Goal: Check status: Check status

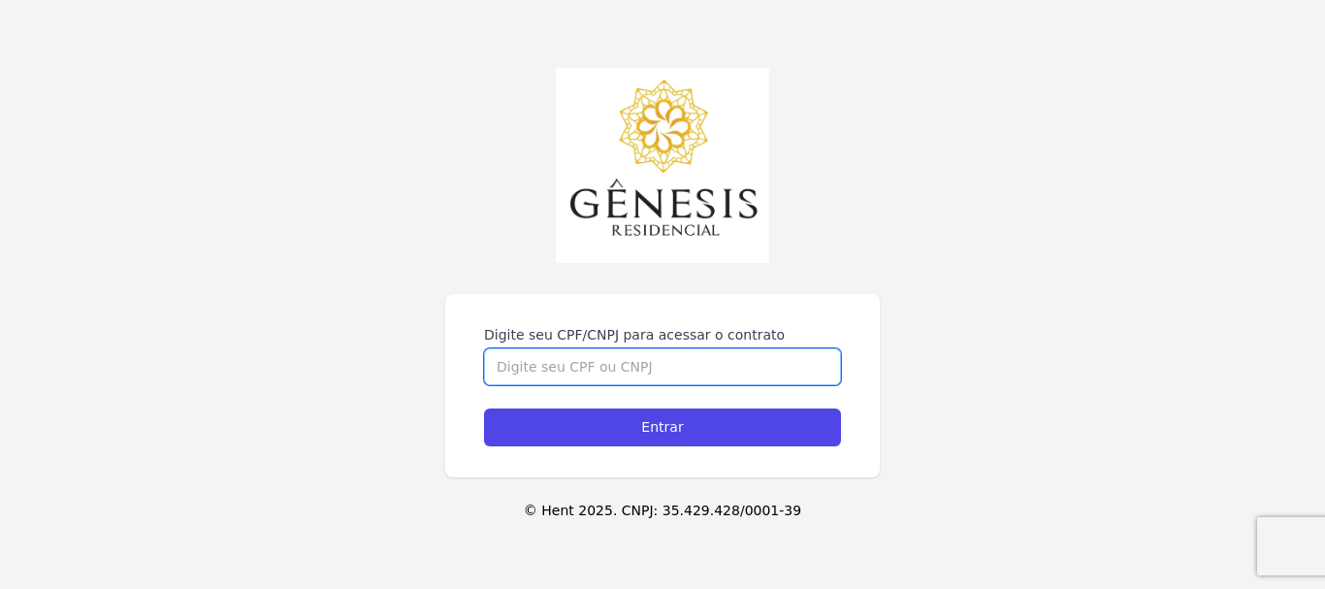
click at [650, 366] on input "Digite seu CPF/CNPJ para acessar o contrato" at bounding box center [662, 366] width 357 height 37
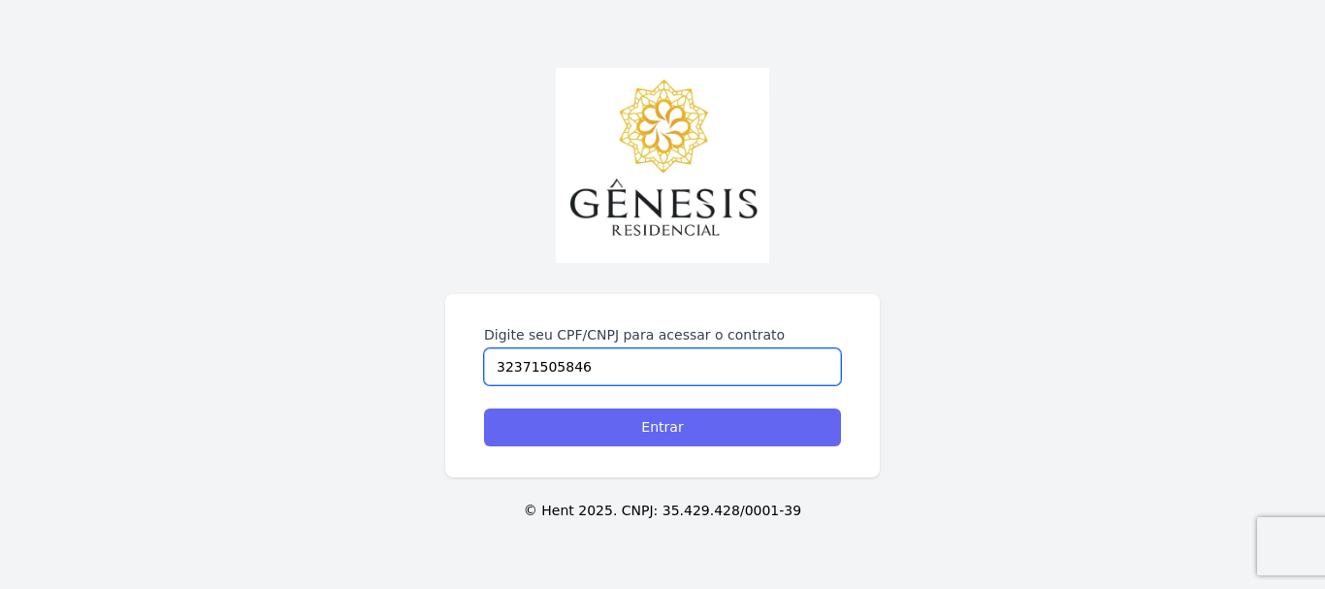
type input "32371505846"
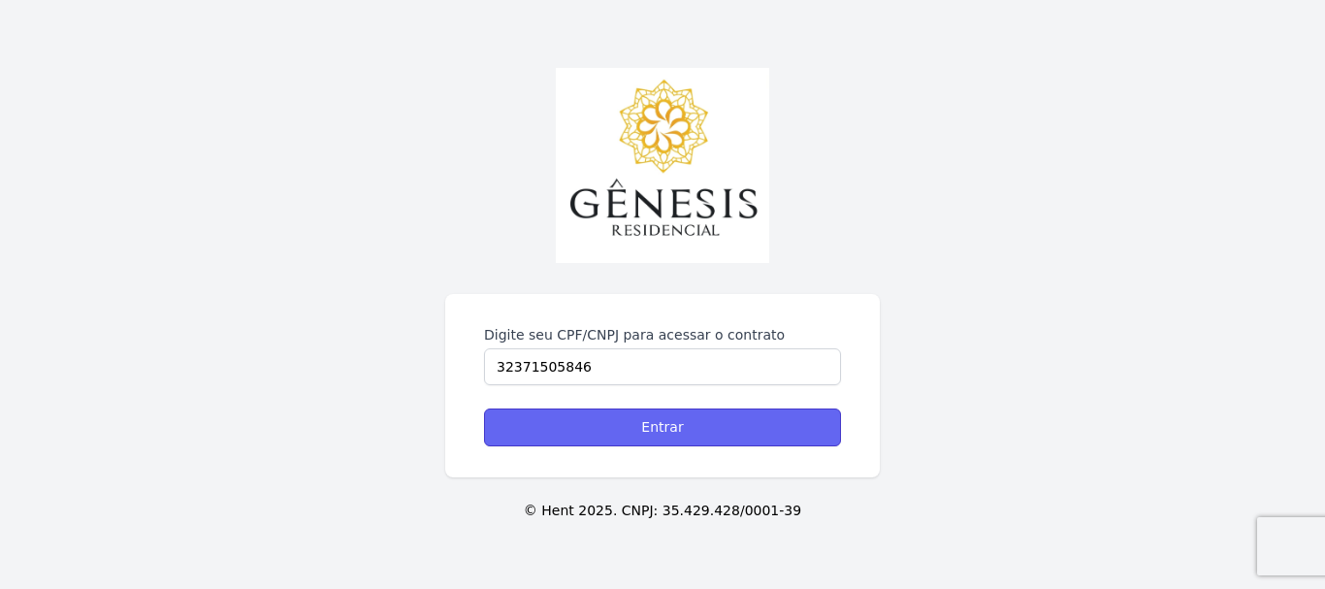
click at [618, 426] on input "Entrar" at bounding box center [662, 427] width 357 height 38
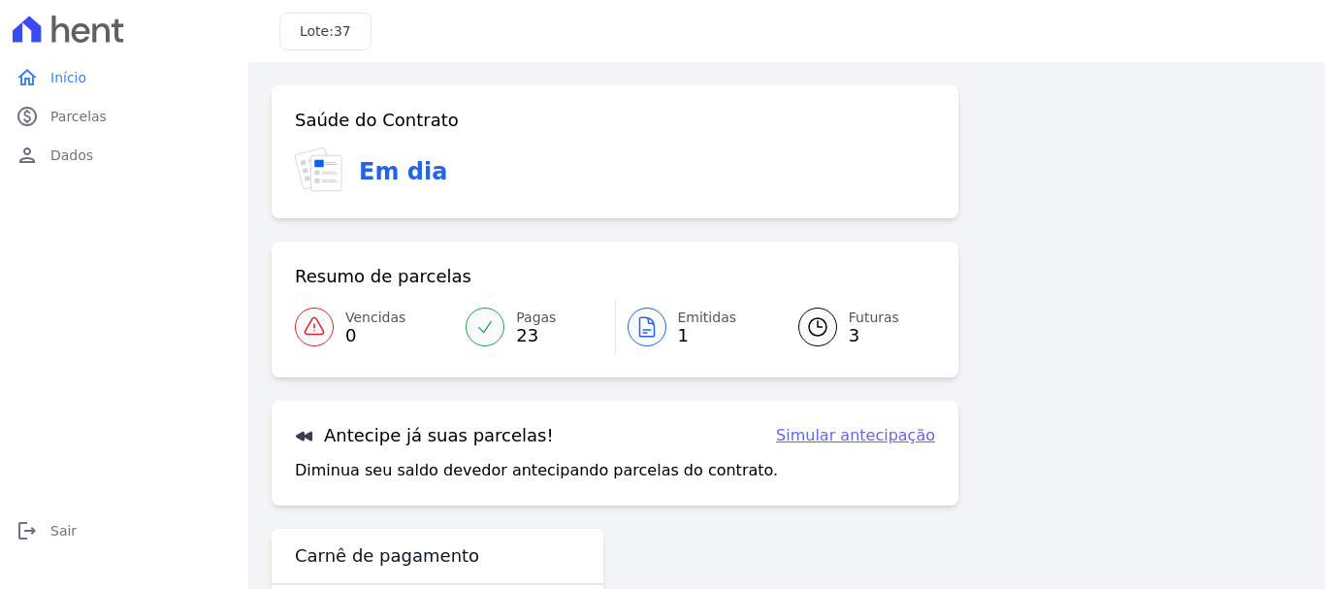
click at [849, 437] on link "Simular antecipação" at bounding box center [855, 435] width 159 height 23
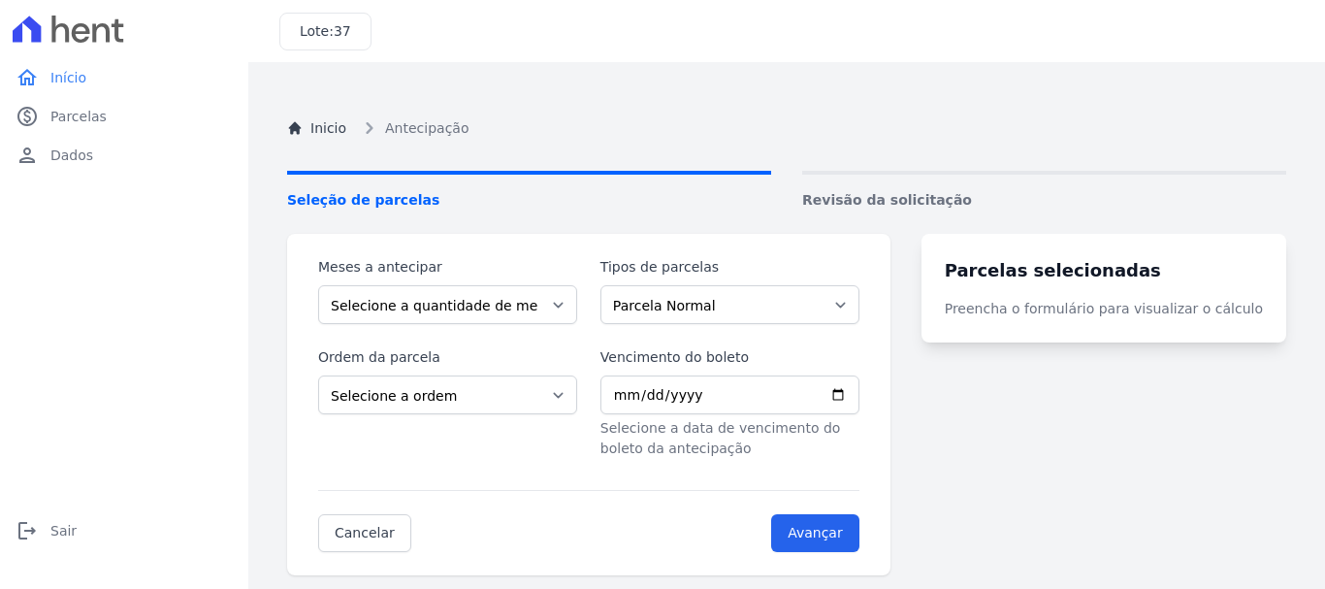
scroll to position [109, 0]
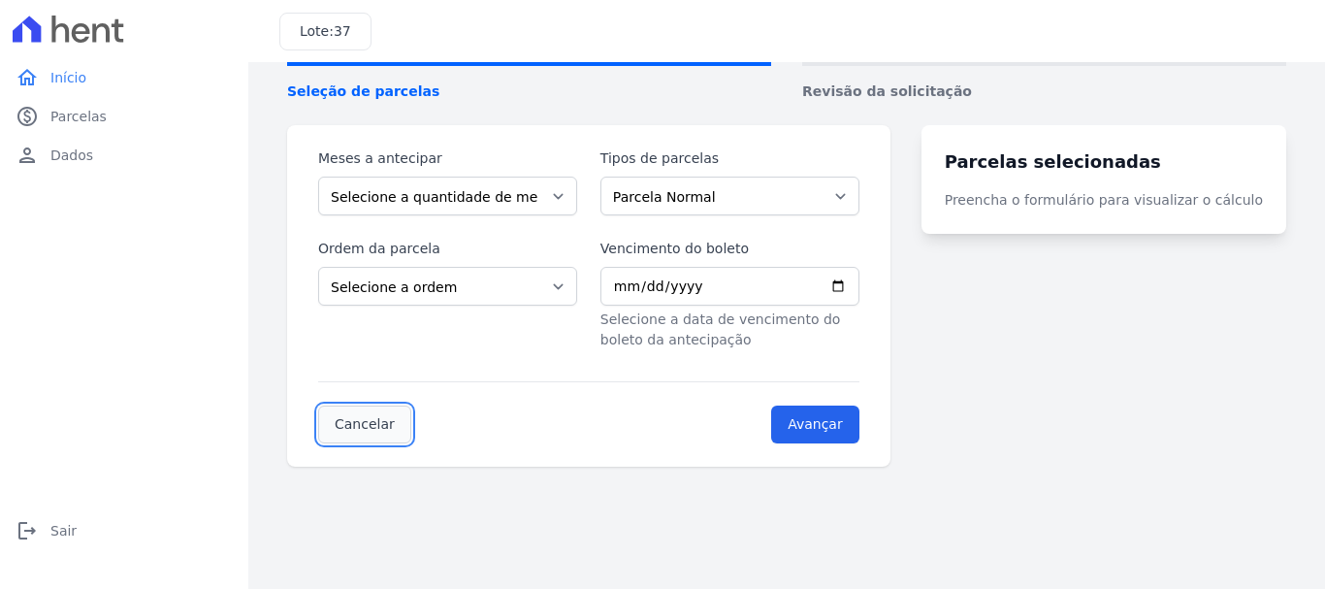
click at [358, 428] on link "Cancelar" at bounding box center [364, 424] width 93 height 38
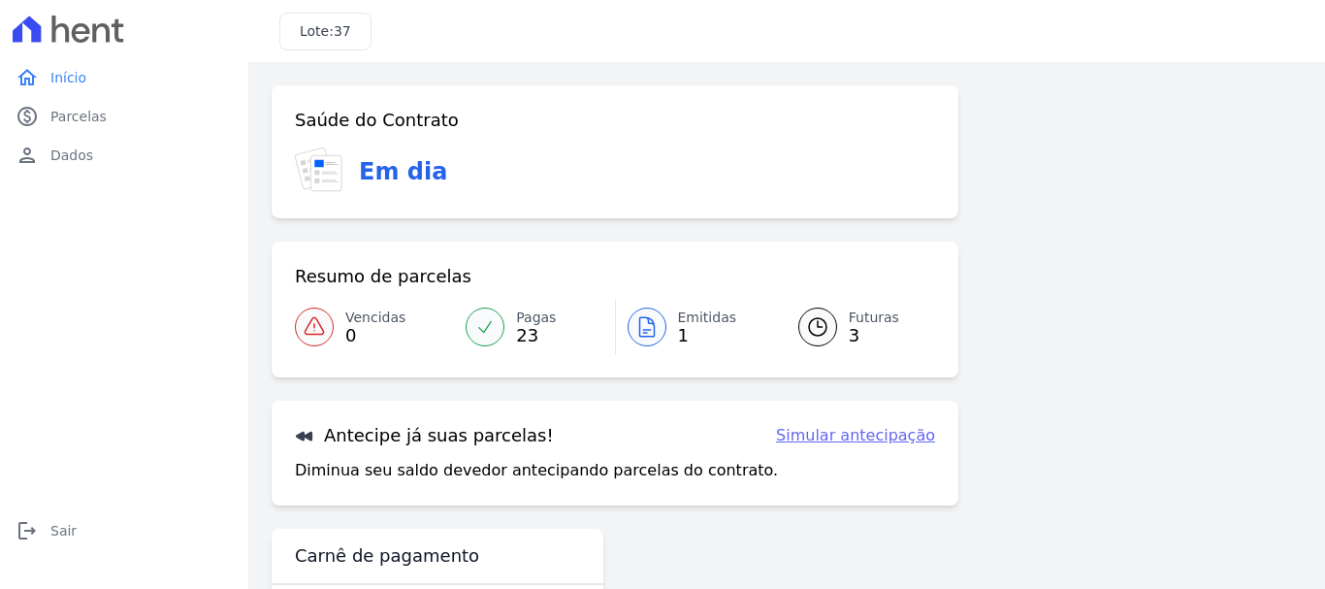
click at [849, 320] on span "Futuras" at bounding box center [874, 317] width 50 height 20
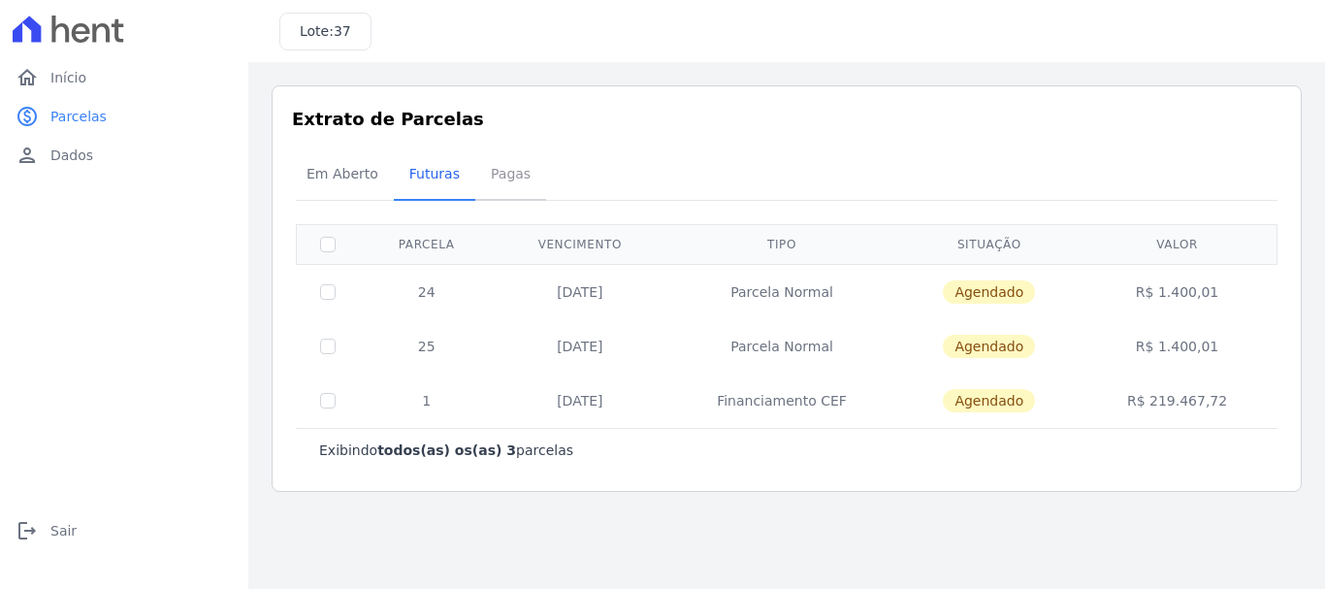
click at [507, 172] on span "Pagas" at bounding box center [510, 173] width 63 height 39
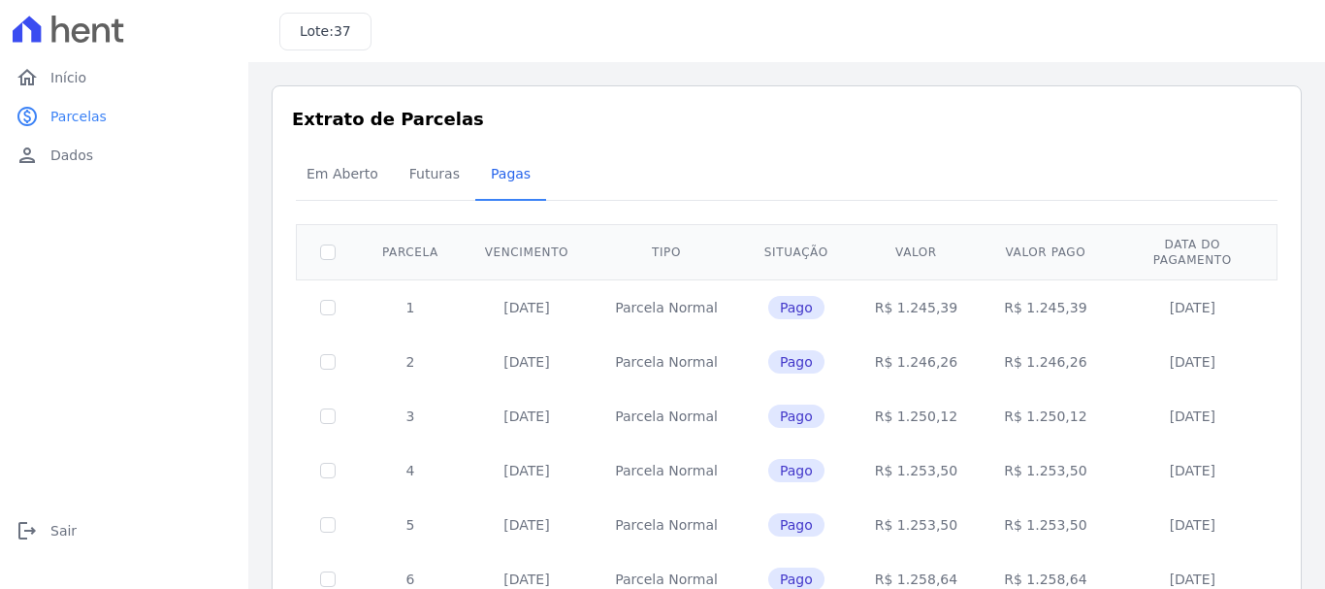
drag, startPoint x: 530, startPoint y: 295, endPoint x: 565, endPoint y: 294, distance: 34.9
click at [565, 294] on td "20/12/2023" at bounding box center [527, 306] width 130 height 55
drag, startPoint x: 882, startPoint y: 295, endPoint x: 928, endPoint y: 290, distance: 46.8
click at [930, 290] on td "R$ 1.245,39" at bounding box center [916, 306] width 129 height 55
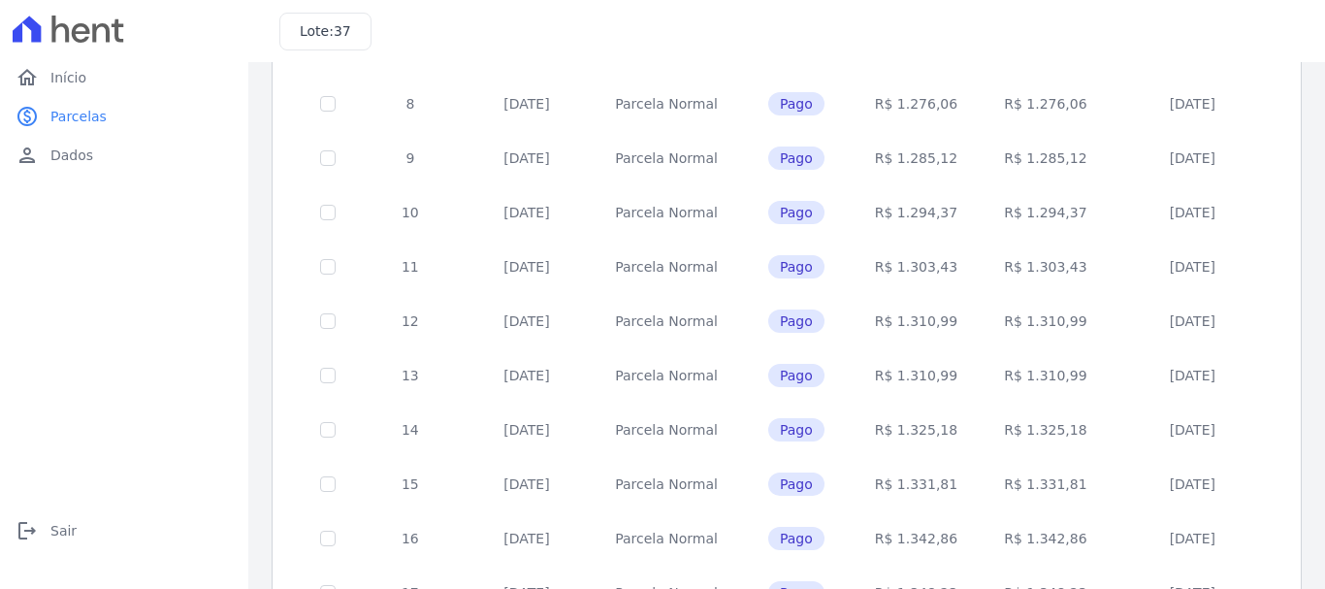
scroll to position [875, 0]
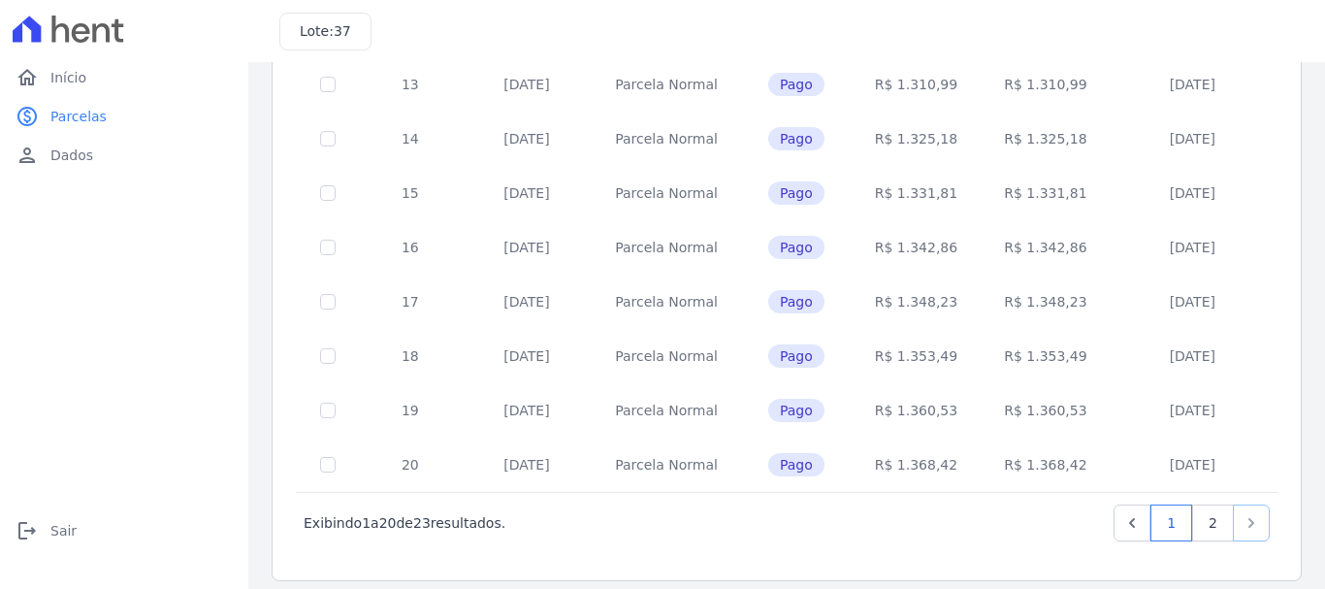
click at [1243, 513] on icon "Next" at bounding box center [1251, 522] width 19 height 19
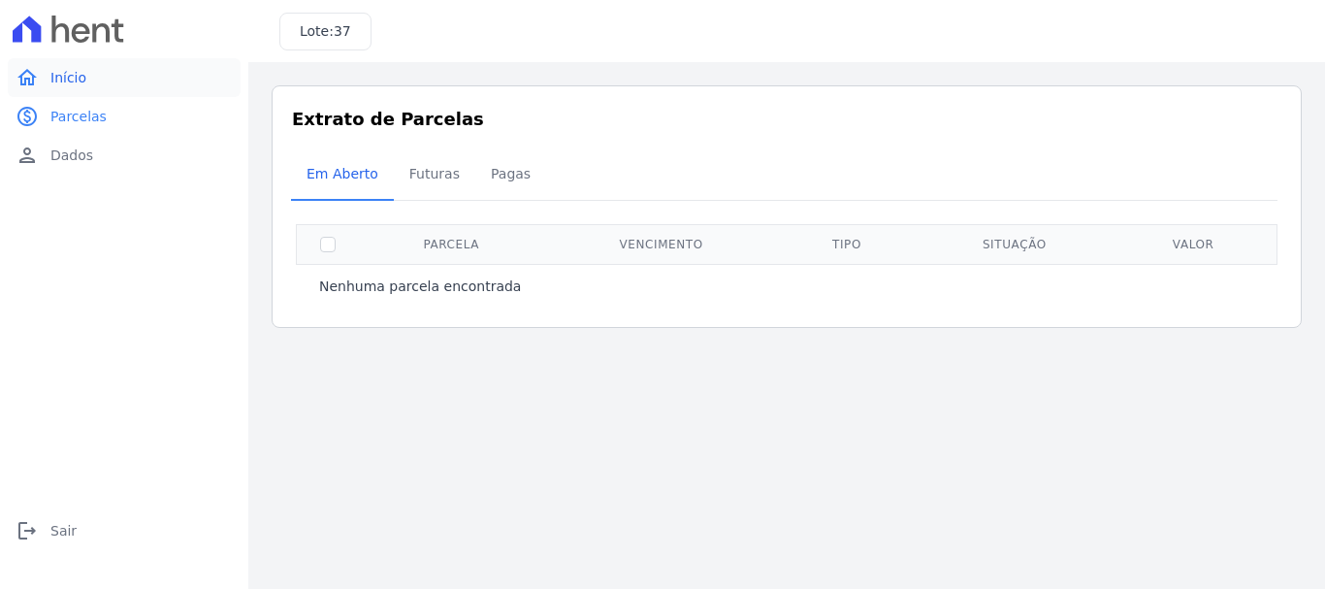
click at [56, 85] on span "Início" at bounding box center [68, 77] width 36 height 19
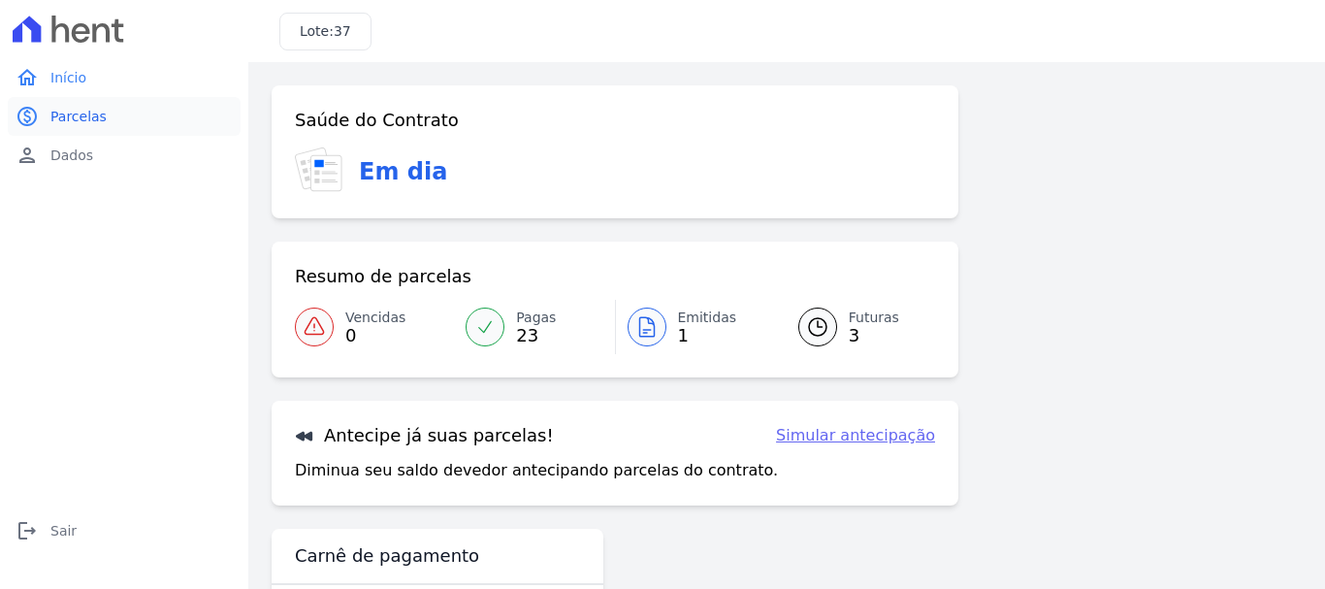
click at [48, 121] on link "paid Parcelas" at bounding box center [124, 116] width 233 height 39
